Goal: Information Seeking & Learning: Learn about a topic

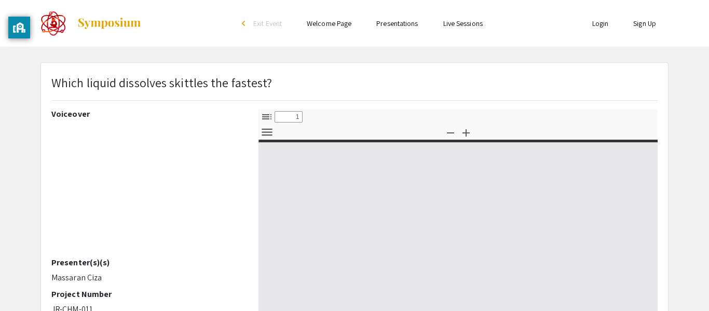
select select "custom"
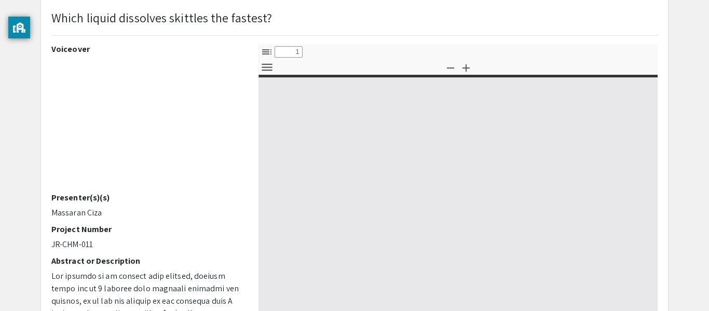
scroll to position [102, 0]
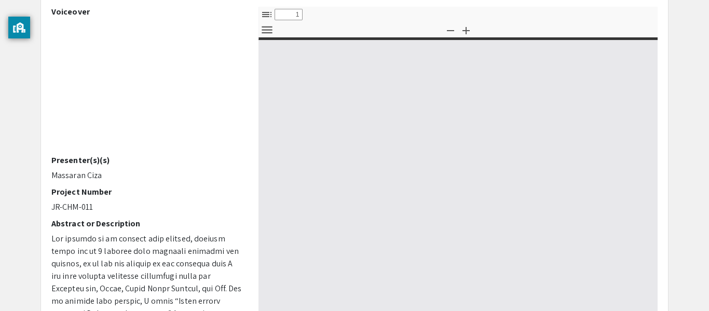
type input "0"
select select "custom"
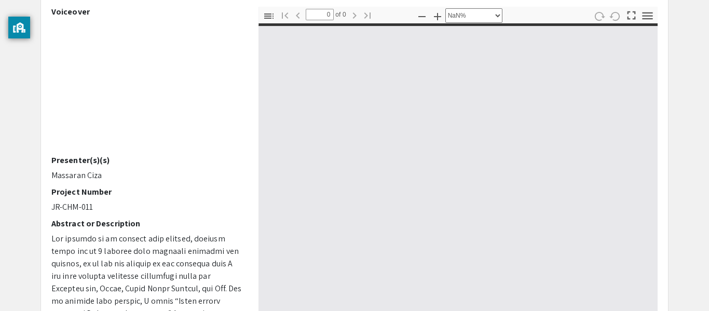
scroll to position [0, 0]
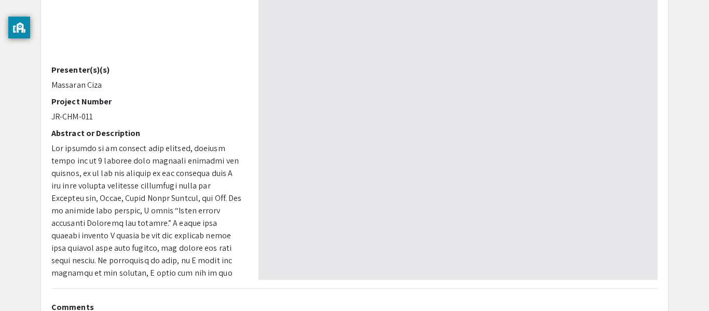
type input "1"
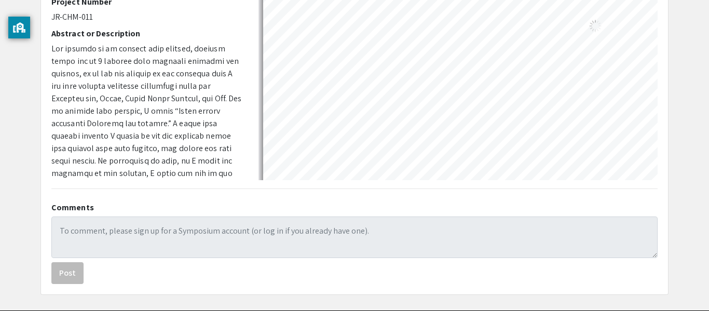
select select "auto"
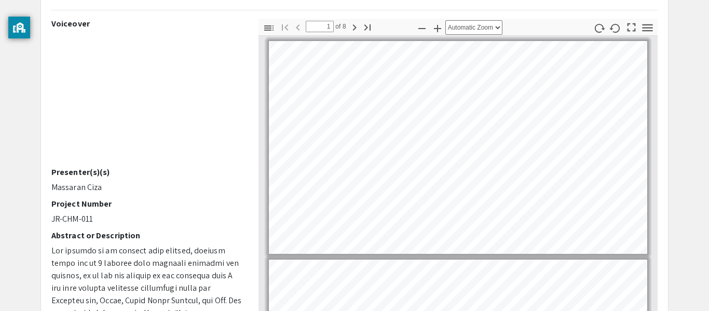
scroll to position [96, 0]
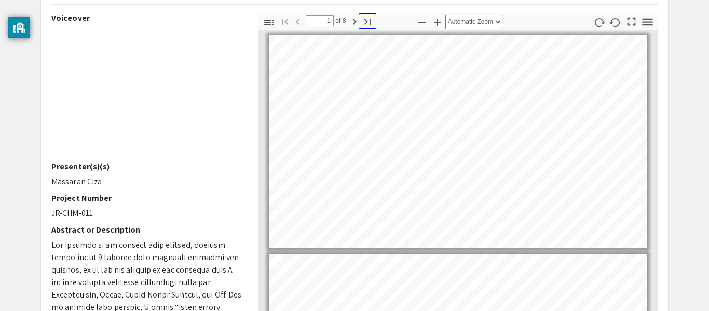
click at [368, 22] on icon "button" at bounding box center [367, 22] width 12 height 12
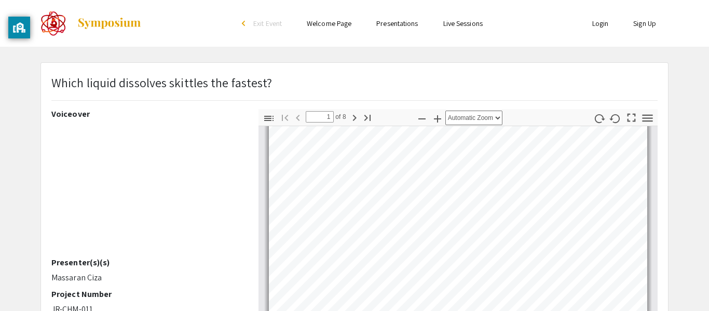
scroll to position [0, 0]
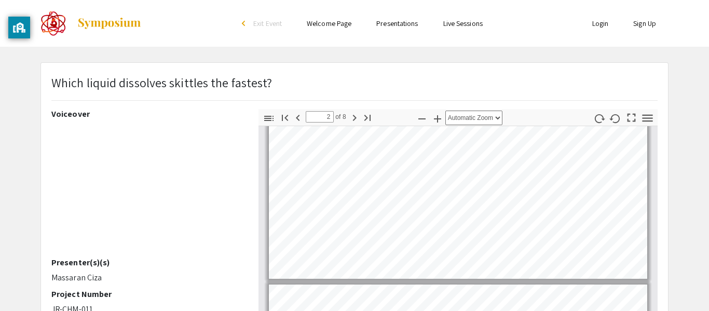
type input "1"
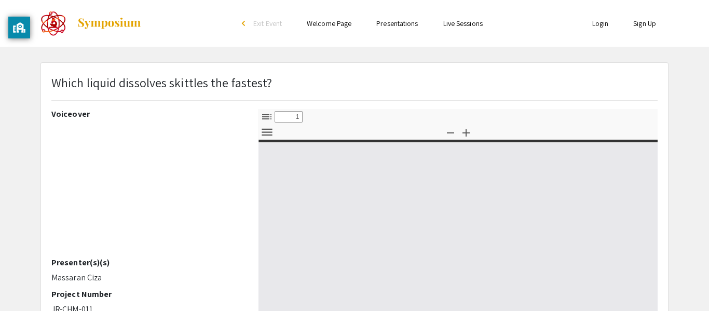
select select "custom"
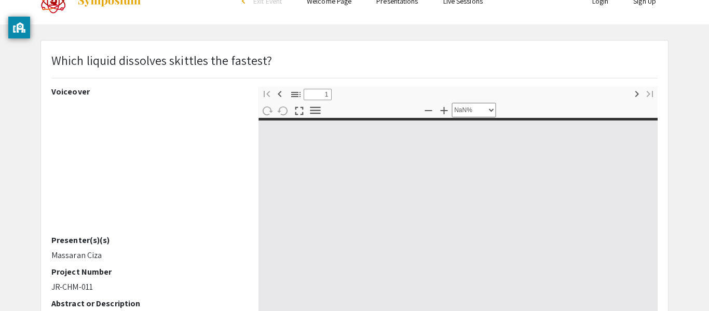
type input "0"
select select "custom"
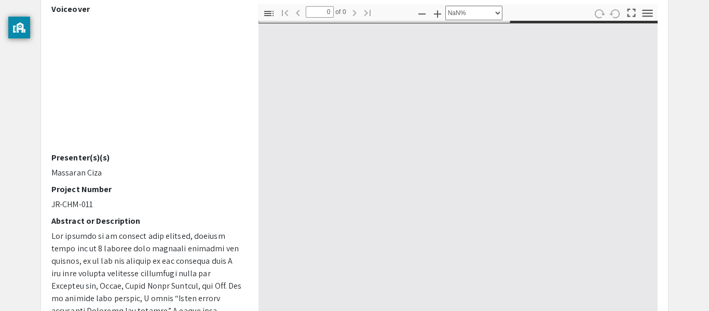
type input "1"
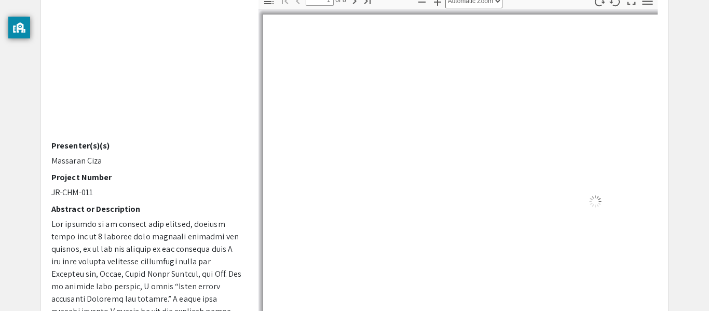
select select "auto"
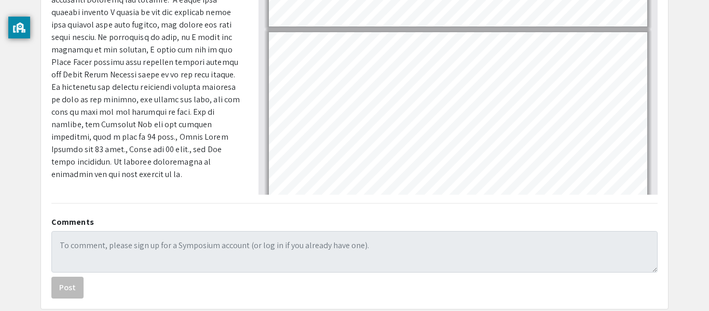
scroll to position [1352, 0]
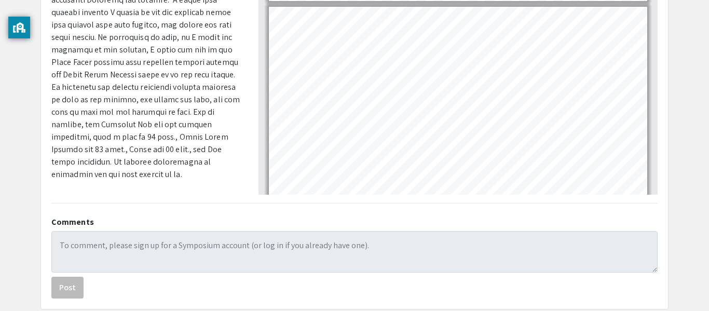
type input "6"
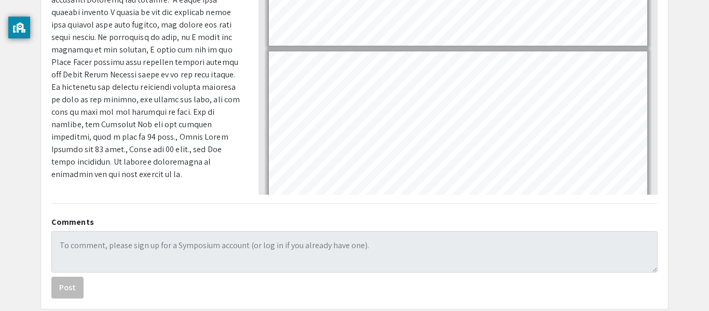
scroll to position [1083, 0]
